Goal: Navigation & Orientation: Find specific page/section

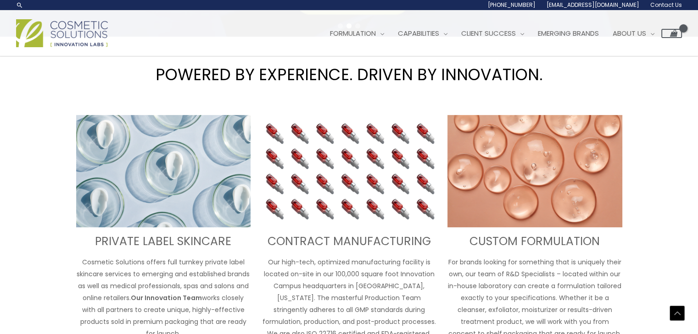
scroll to position [230, 0]
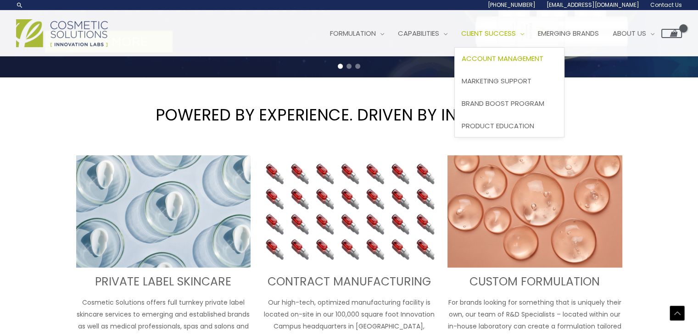
click at [519, 58] on span "Account Management" at bounding box center [503, 59] width 82 height 10
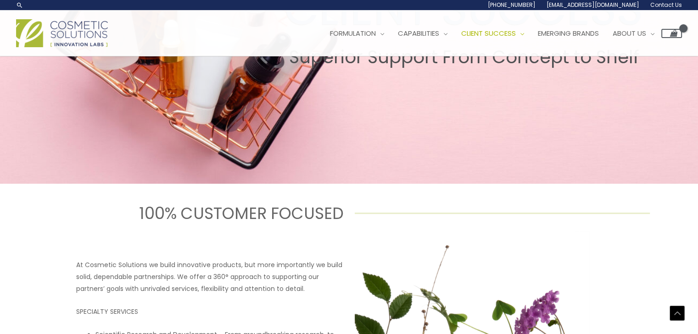
scroll to position [209, 0]
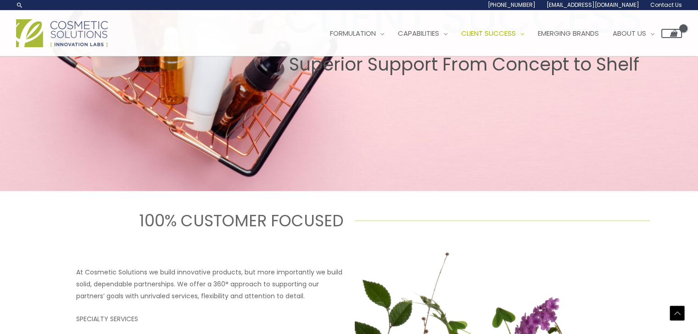
click at [78, 28] on img at bounding box center [62, 33] width 92 height 28
